Goal: Task Accomplishment & Management: Complete application form

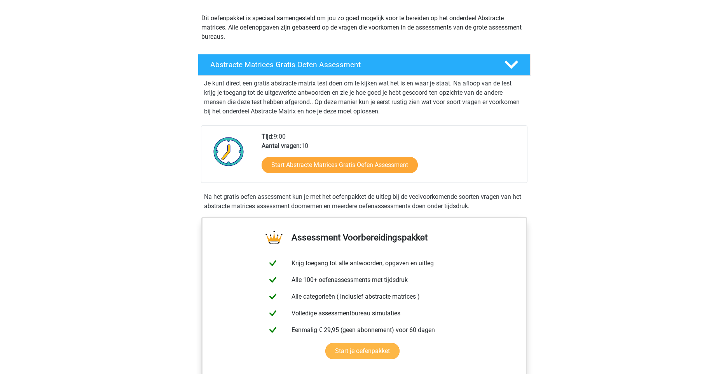
scroll to position [72, 0]
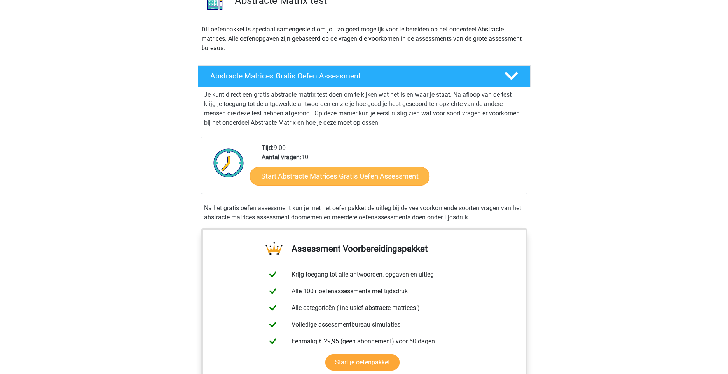
click at [350, 178] on link "Start Abstracte Matrices Gratis Oefen Assessment" at bounding box center [340, 176] width 180 height 19
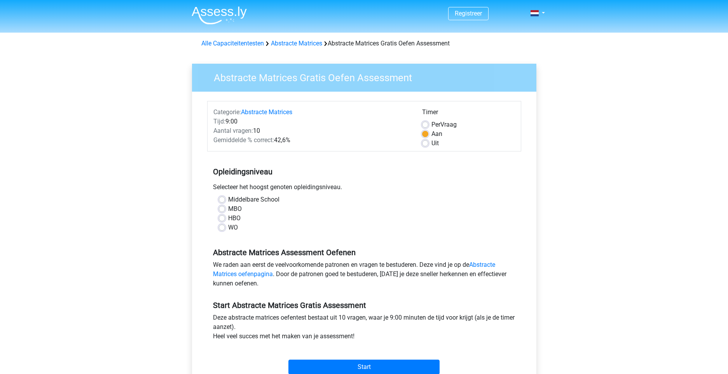
click at [228, 228] on label "WO" at bounding box center [233, 227] width 10 height 9
click at [222, 228] on input "WO" at bounding box center [222, 227] width 6 height 8
radio input "true"
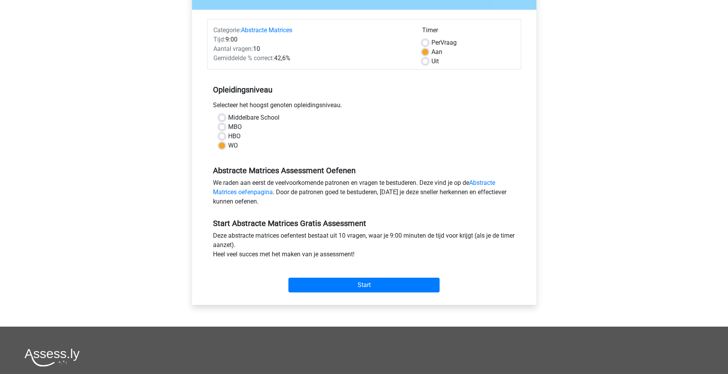
scroll to position [84, 0]
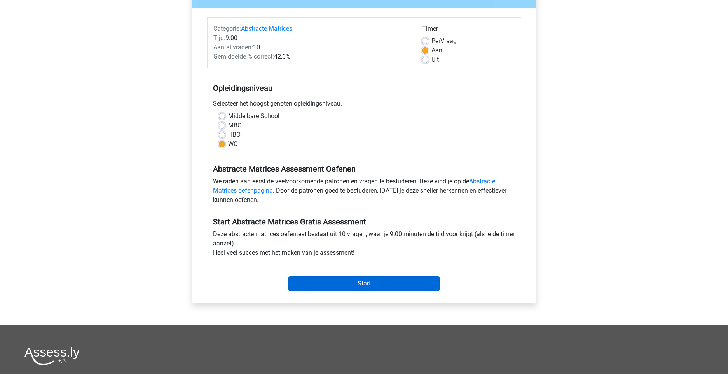
click at [334, 281] on input "Start" at bounding box center [363, 283] width 151 height 15
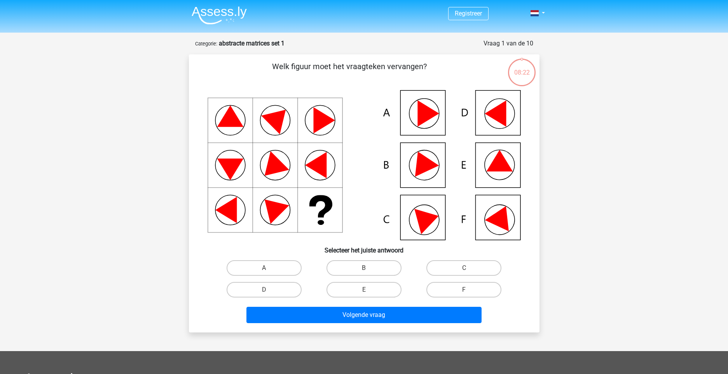
click at [488, 173] on icon at bounding box center [364, 165] width 313 height 150
click at [376, 291] on label "E" at bounding box center [363, 290] width 75 height 16
click at [369, 291] on input "E" at bounding box center [366, 292] width 5 height 5
radio input "true"
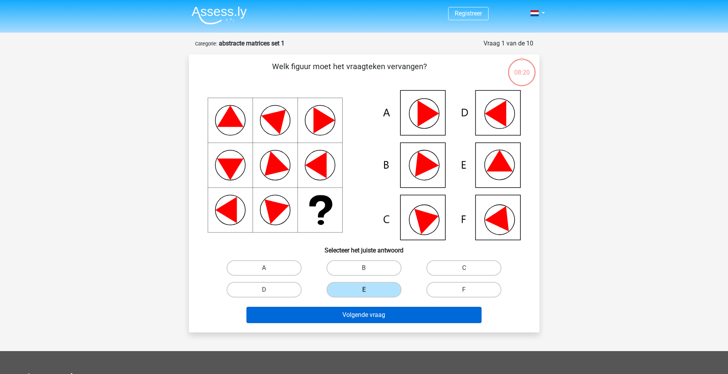
click at [374, 315] on button "Volgende vraag" at bounding box center [363, 315] width 235 height 16
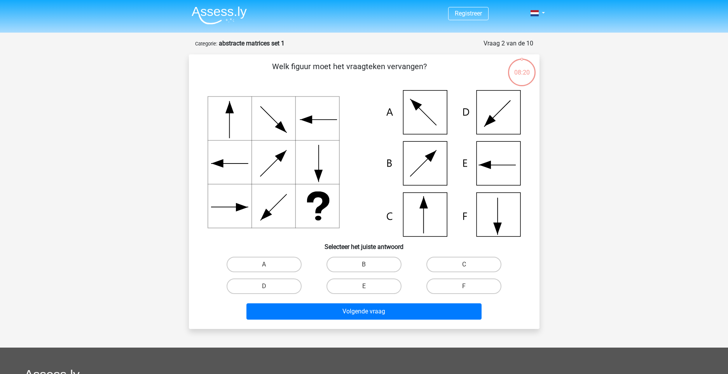
scroll to position [39, 0]
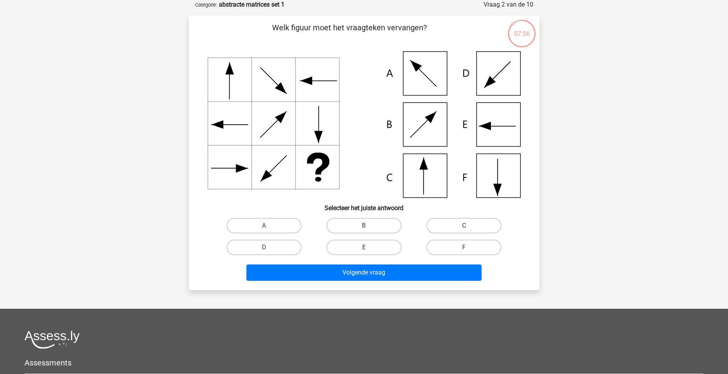
click at [463, 224] on label "C" at bounding box center [463, 226] width 75 height 16
click at [464, 226] on input "C" at bounding box center [466, 228] width 5 height 5
radio input "true"
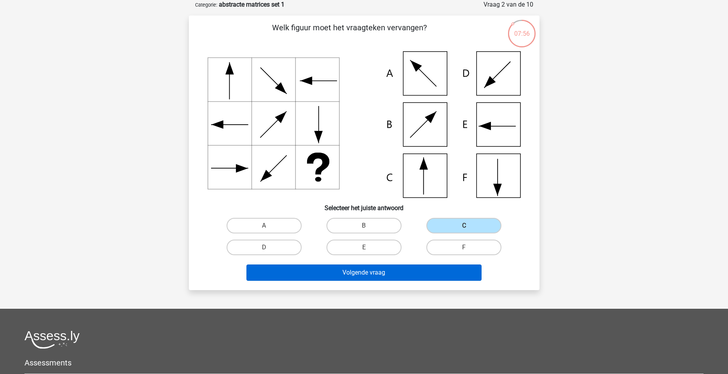
click at [450, 275] on button "Volgende vraag" at bounding box center [363, 273] width 235 height 16
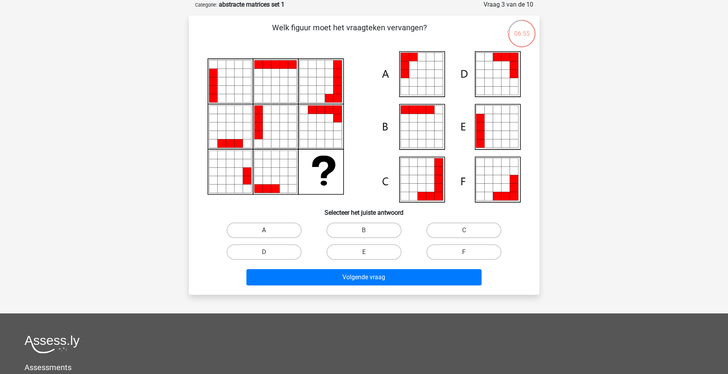
click at [248, 224] on label "A" at bounding box center [264, 231] width 75 height 16
click at [264, 230] on input "A" at bounding box center [266, 232] width 5 height 5
radio input "true"
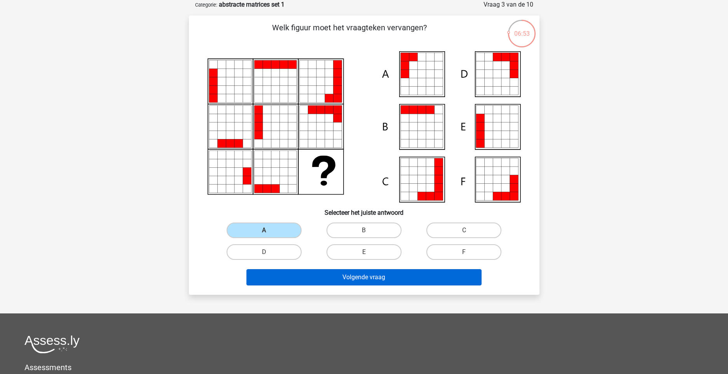
click at [290, 277] on button "Volgende vraag" at bounding box center [363, 277] width 235 height 16
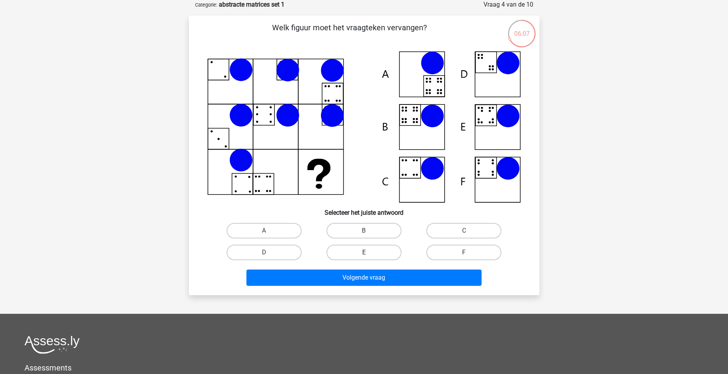
click at [383, 252] on label "E" at bounding box center [363, 253] width 75 height 16
click at [369, 253] on input "E" at bounding box center [366, 255] width 5 height 5
radio input "true"
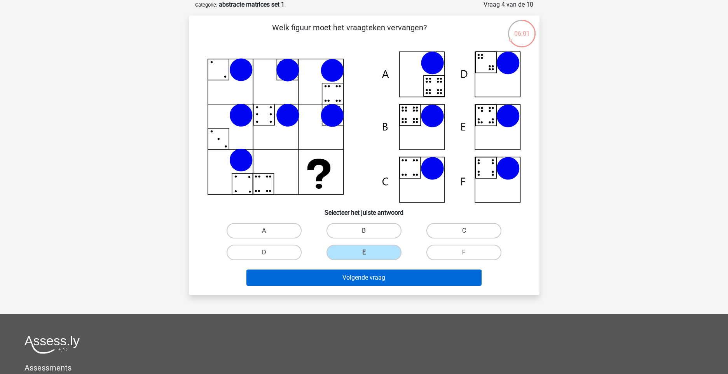
click at [380, 276] on button "Volgende vraag" at bounding box center [363, 278] width 235 height 16
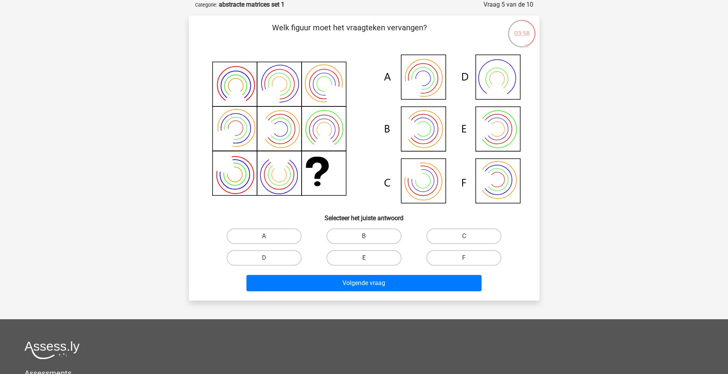
click at [386, 256] on label "E" at bounding box center [363, 258] width 75 height 16
click at [369, 258] on input "E" at bounding box center [366, 260] width 5 height 5
radio input "true"
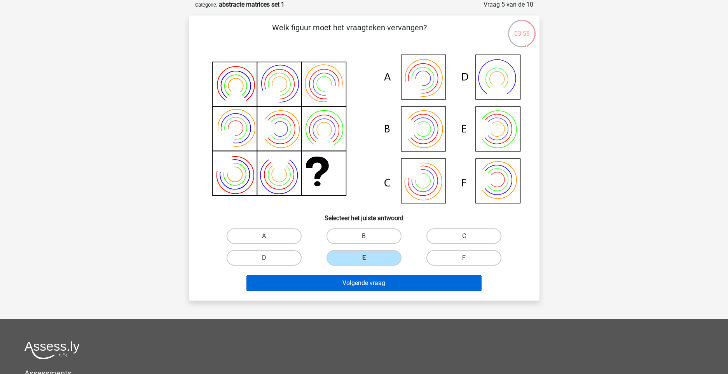
click at [383, 286] on button "Volgende vraag" at bounding box center [363, 283] width 235 height 16
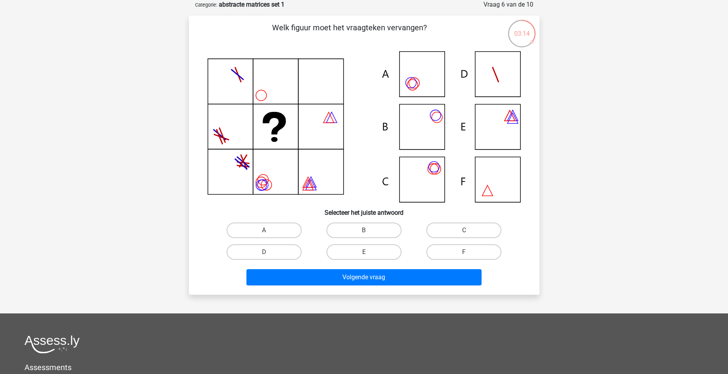
drag, startPoint x: 460, startPoint y: 227, endPoint x: 450, endPoint y: 260, distance: 34.7
click at [460, 227] on label "C" at bounding box center [463, 231] width 75 height 16
click at [464, 230] on input "C" at bounding box center [466, 232] width 5 height 5
radio input "true"
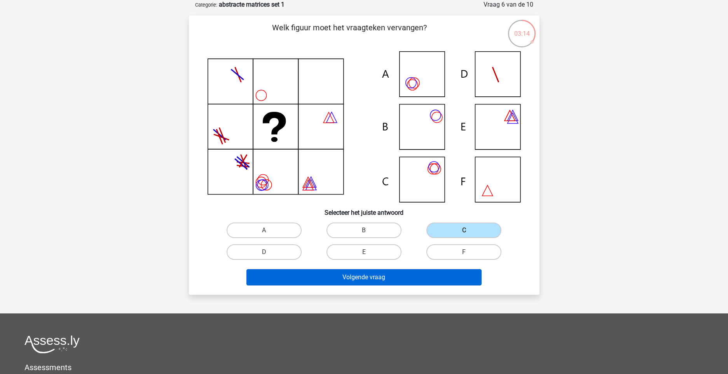
click at [446, 280] on button "Volgende vraag" at bounding box center [363, 277] width 235 height 16
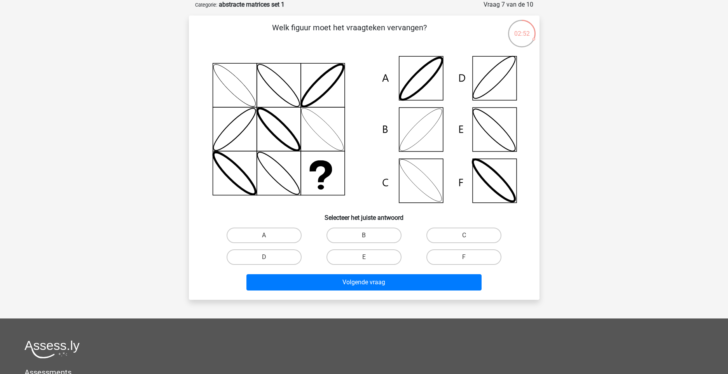
click at [426, 180] on icon at bounding box center [364, 129] width 313 height 157
click at [455, 236] on label "C" at bounding box center [463, 236] width 75 height 16
click at [464, 236] on input "C" at bounding box center [466, 238] width 5 height 5
radio input "true"
click at [418, 130] on icon at bounding box center [364, 129] width 313 height 157
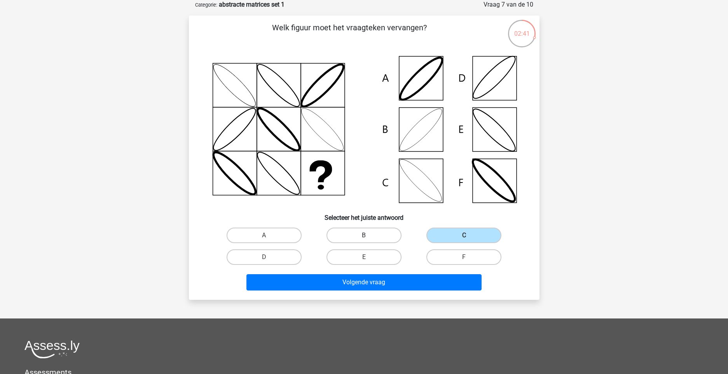
click at [379, 234] on label "B" at bounding box center [363, 236] width 75 height 16
click at [369, 236] on input "B" at bounding box center [366, 238] width 5 height 5
radio input "true"
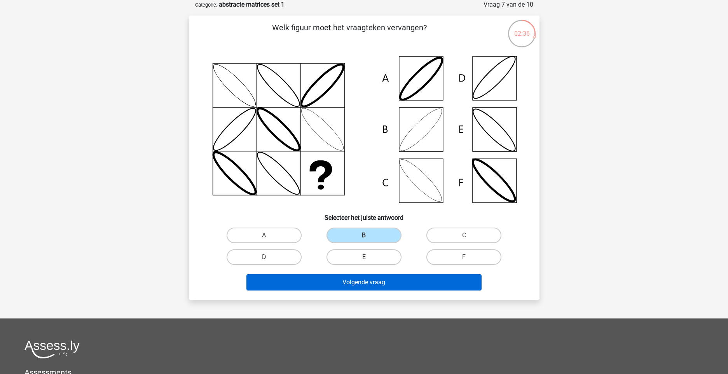
click at [373, 284] on button "Volgende vraag" at bounding box center [363, 282] width 235 height 16
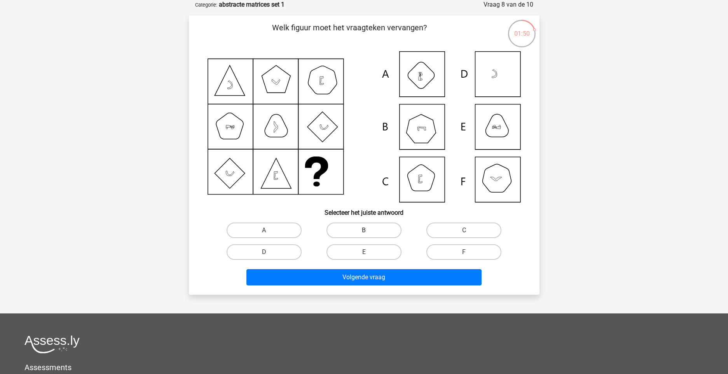
click at [386, 227] on label "B" at bounding box center [363, 231] width 75 height 16
click at [369, 230] on input "B" at bounding box center [366, 232] width 5 height 5
radio input "true"
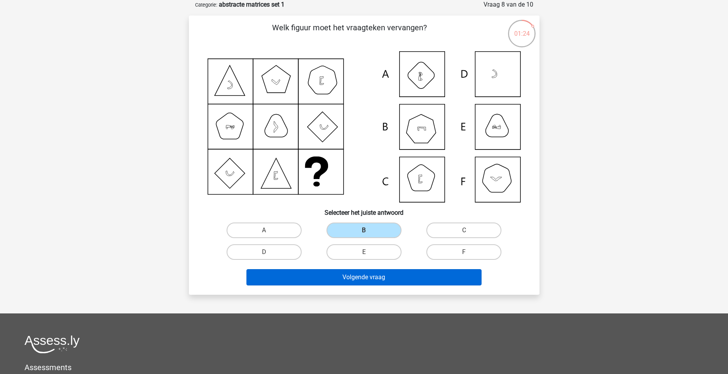
click at [389, 276] on button "Volgende vraag" at bounding box center [363, 277] width 235 height 16
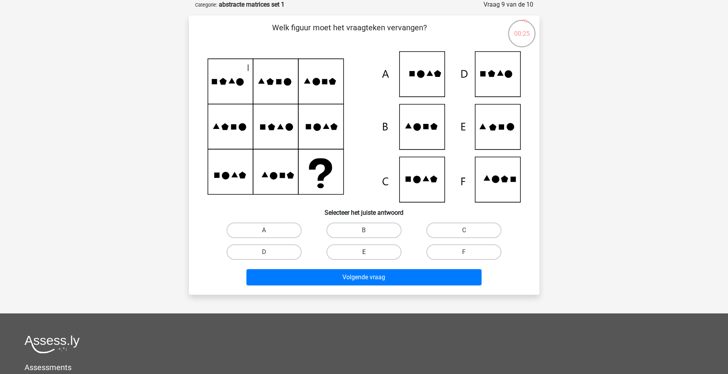
click at [376, 253] on label "E" at bounding box center [363, 252] width 75 height 16
click at [369, 253] on input "E" at bounding box center [366, 254] width 5 height 5
radio input "true"
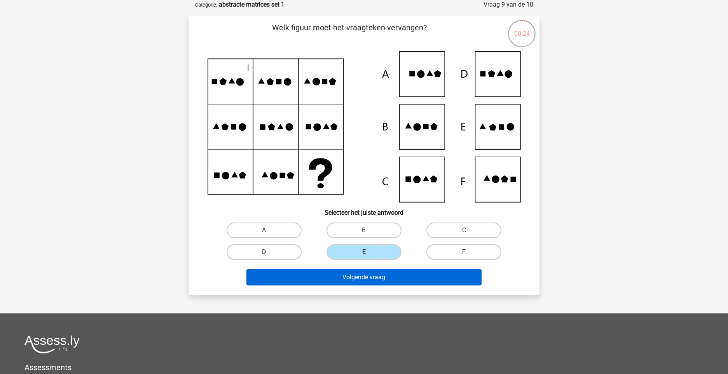
click at [379, 281] on button "Volgende vraag" at bounding box center [363, 277] width 235 height 16
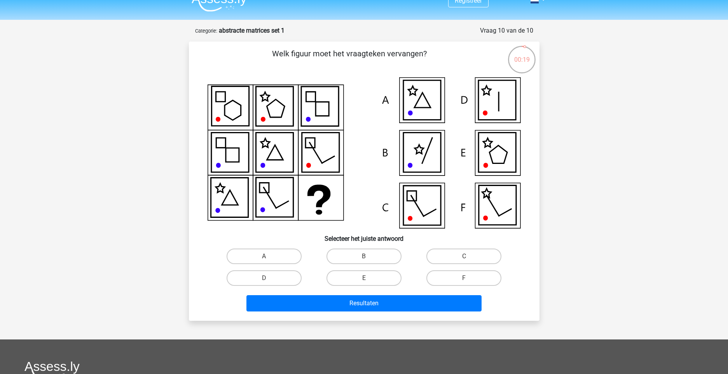
scroll to position [14, 0]
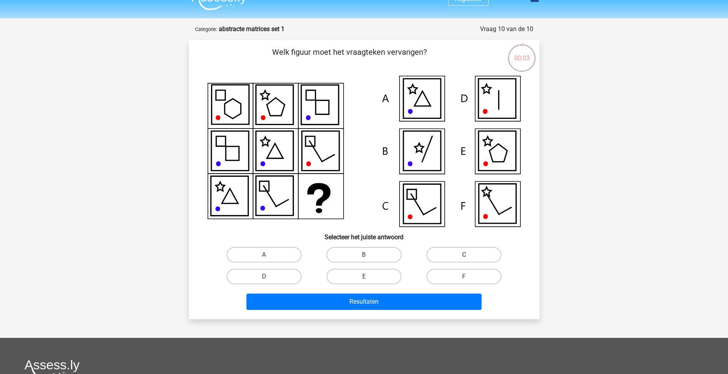
click at [442, 255] on label "C" at bounding box center [463, 255] width 75 height 16
click at [464, 255] on input "C" at bounding box center [466, 257] width 5 height 5
radio input "true"
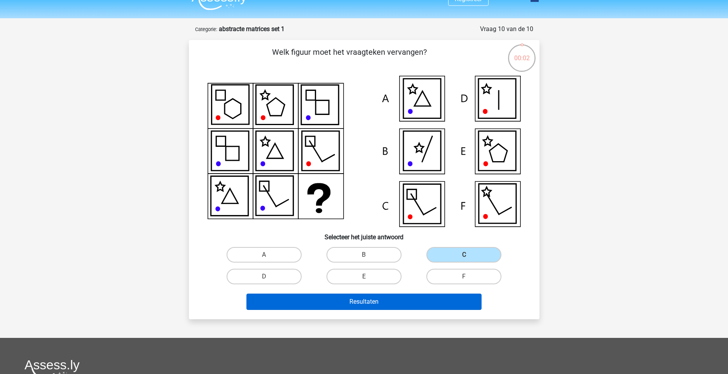
click at [422, 300] on button "Resultaten" at bounding box center [363, 302] width 235 height 16
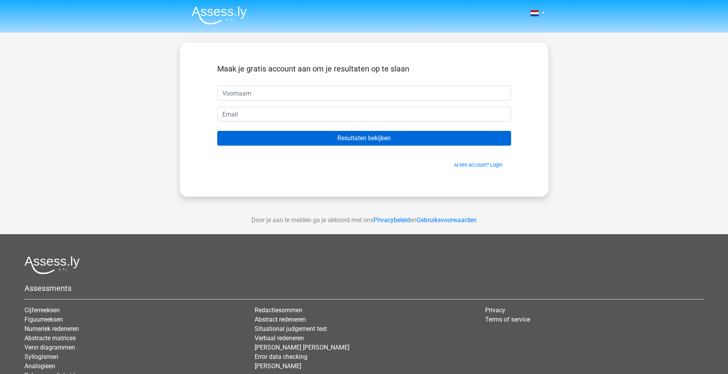
click at [355, 138] on input "Resultaten bekijken" at bounding box center [364, 138] width 294 height 15
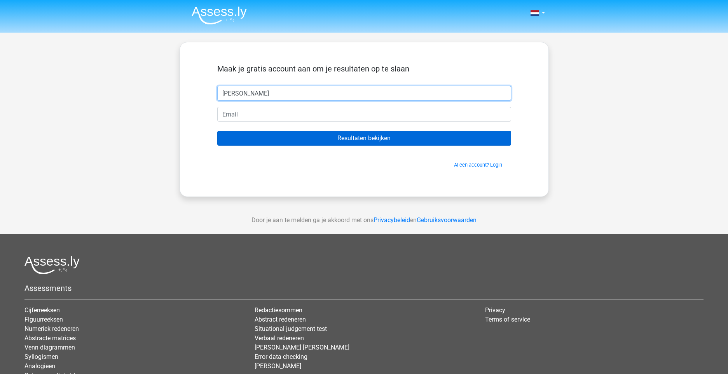
type input "[PERSON_NAME]"
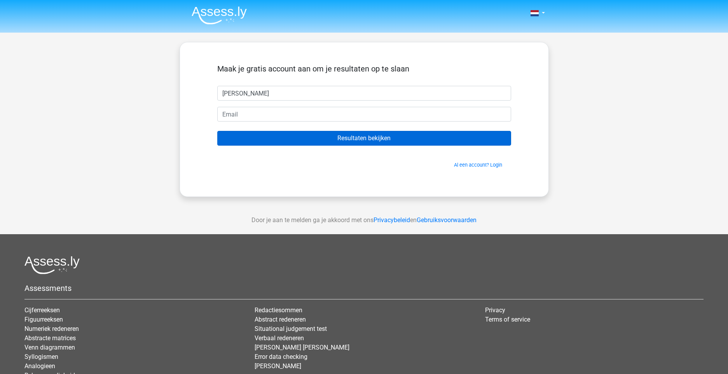
click at [343, 139] on input "Resultaten bekijken" at bounding box center [364, 138] width 294 height 15
type input "monique.verburg@movepeople.nl"
click at [353, 134] on input "Resultaten bekijken" at bounding box center [364, 138] width 294 height 15
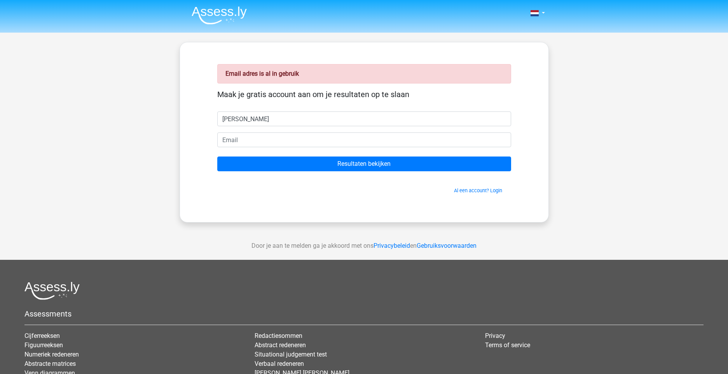
type input "[PERSON_NAME]"
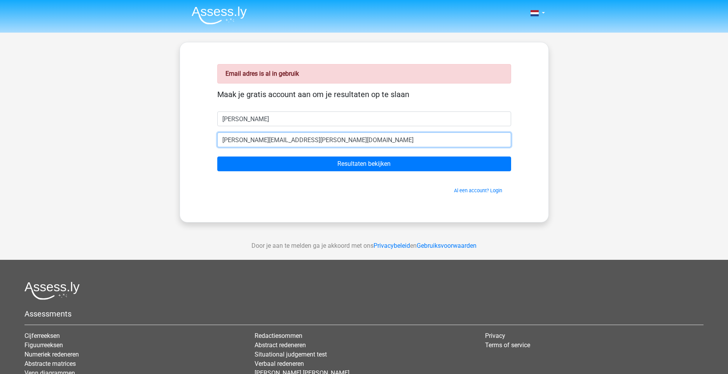
drag, startPoint x: 276, startPoint y: 140, endPoint x: 312, endPoint y: 140, distance: 35.4
click at [312, 140] on input "[PERSON_NAME][EMAIL_ADDRESS][PERSON_NAME][DOMAIN_NAME]" at bounding box center [364, 140] width 294 height 15
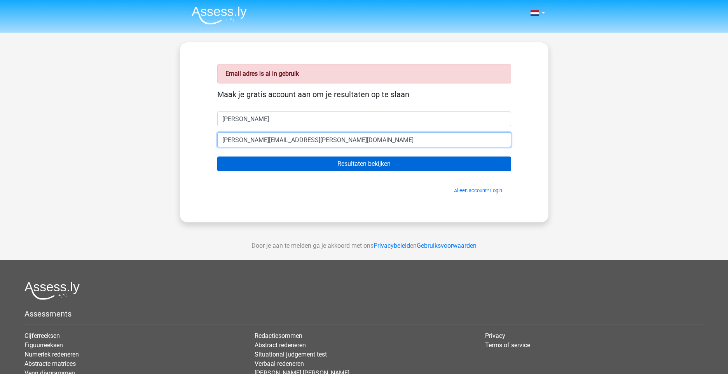
type input "[PERSON_NAME][EMAIL_ADDRESS][PERSON_NAME][DOMAIN_NAME]"
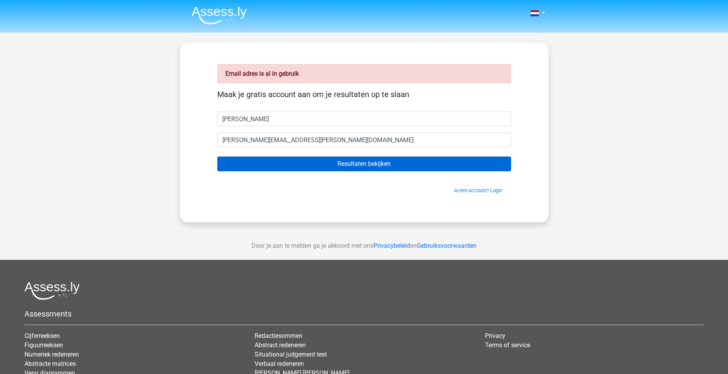
click at [341, 163] on input "Resultaten bekijken" at bounding box center [364, 164] width 294 height 15
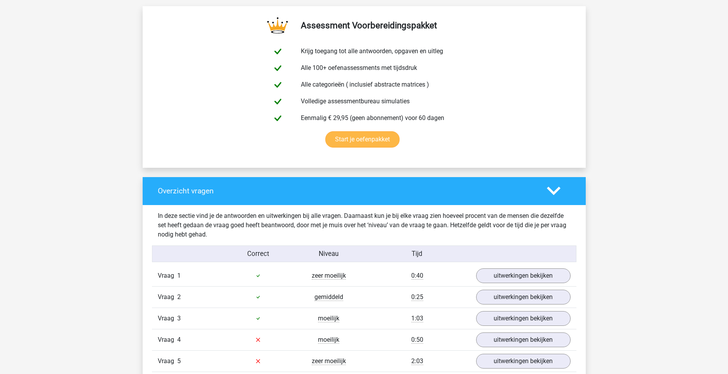
scroll to position [590, 0]
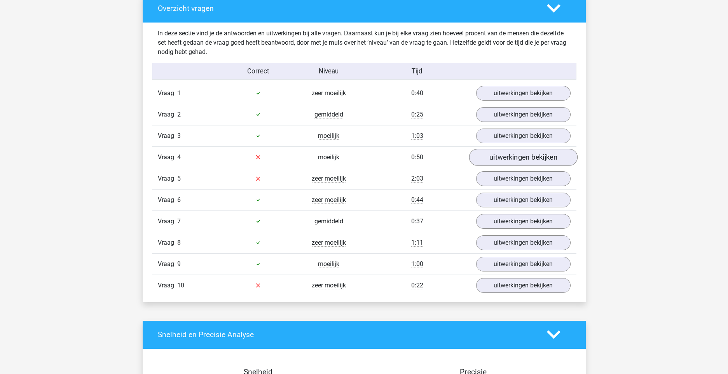
click at [487, 157] on link "uitwerkingen bekijken" at bounding box center [523, 157] width 108 height 17
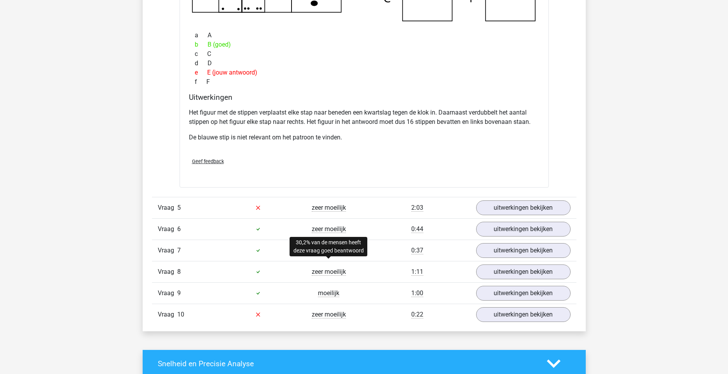
scroll to position [955, 0]
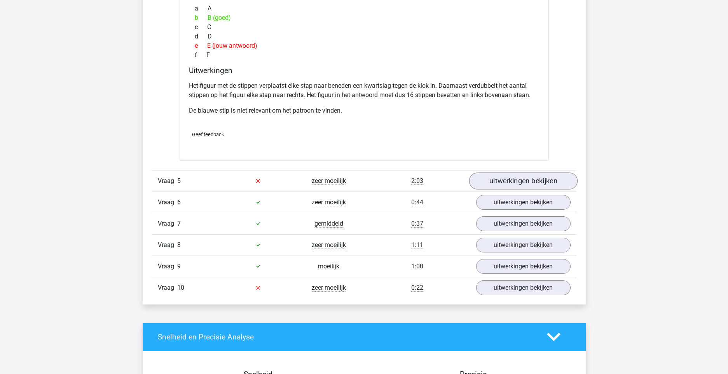
click at [516, 180] on link "uitwerkingen bekijken" at bounding box center [523, 181] width 108 height 17
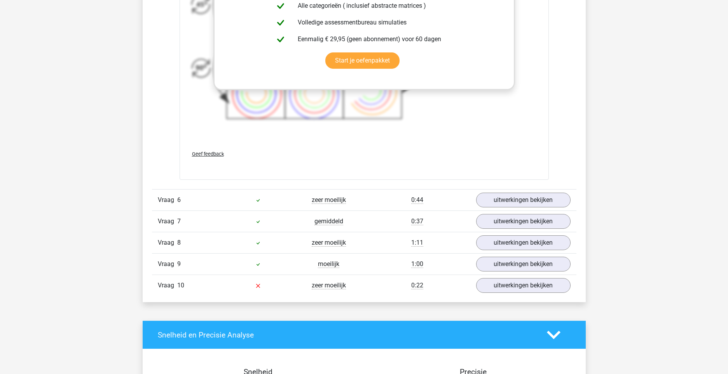
scroll to position [1588, 0]
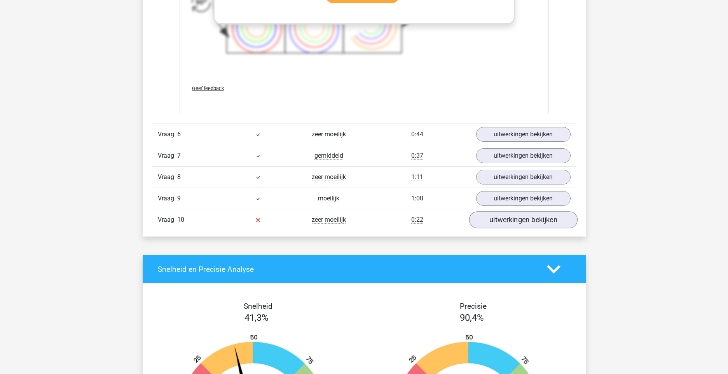
click at [503, 220] on link "uitwerkingen bekijken" at bounding box center [523, 219] width 108 height 17
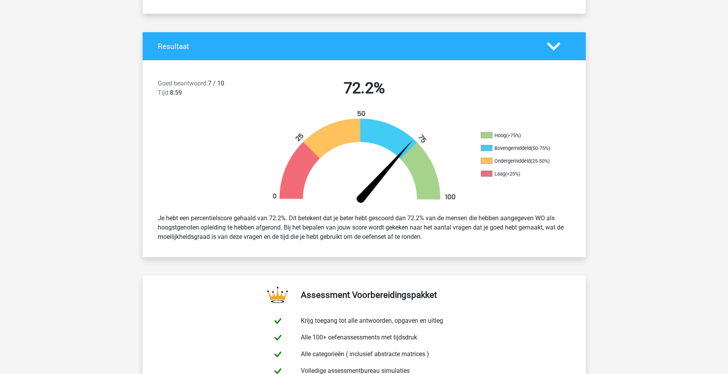
scroll to position [0, 0]
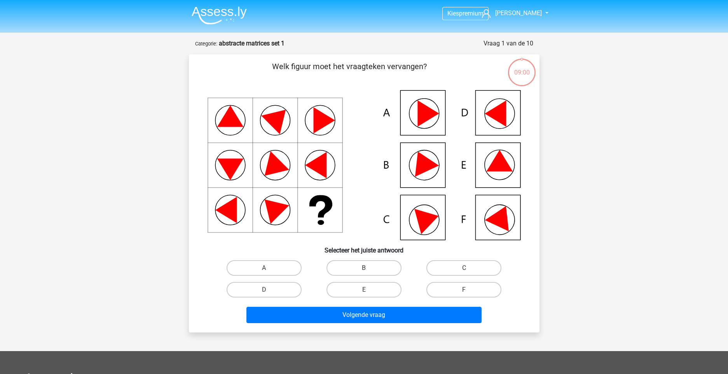
scroll to position [14, 0]
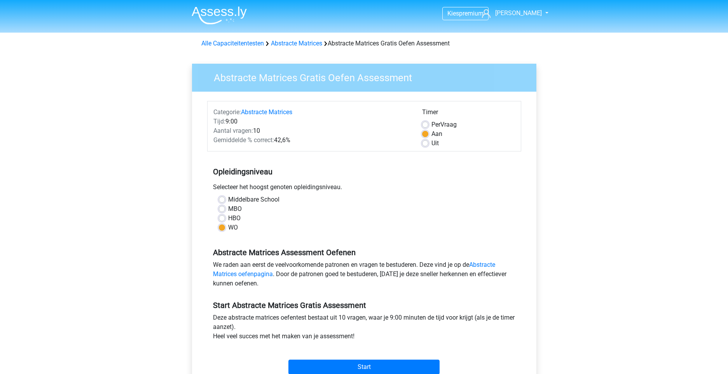
scroll to position [84, 0]
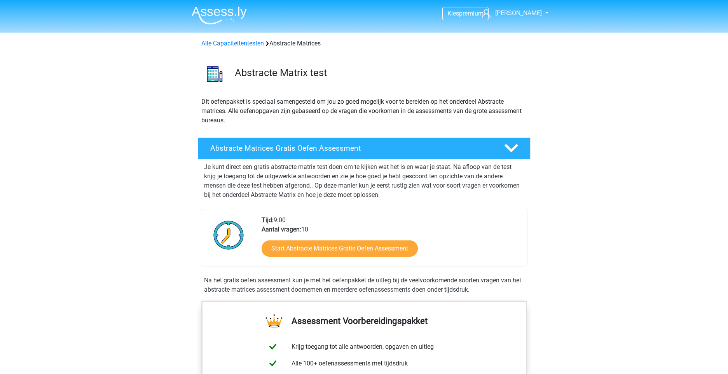
scroll to position [72, 0]
